Goal: Task Accomplishment & Management: Use online tool/utility

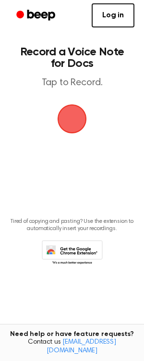
click at [71, 124] on span "button" at bounding box center [72, 118] width 27 height 27
click at [113, 16] on link "Log in" at bounding box center [113, 15] width 43 height 24
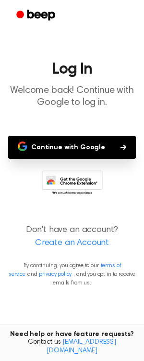
click at [86, 134] on main "Log In Welcome back! Continue with Google to log in. Continue with Google Don't…" at bounding box center [72, 180] width 144 height 361
click at [86, 145] on button "Continue with Google" at bounding box center [72, 147] width 128 height 23
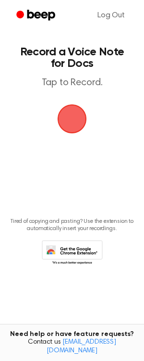
click at [76, 123] on span "button" at bounding box center [72, 118] width 27 height 27
